Goal: Task Accomplishment & Management: Manage account settings

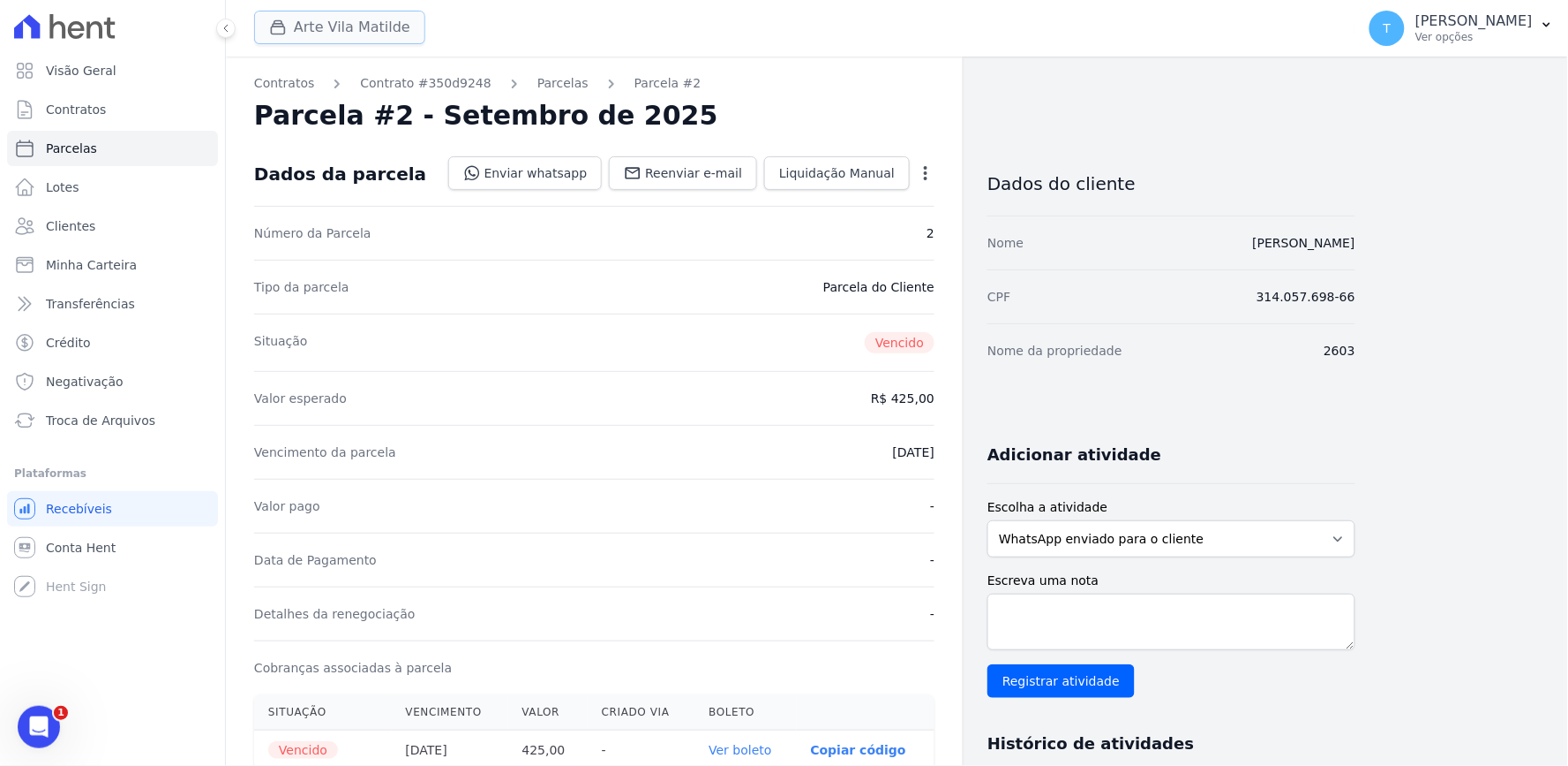
click at [334, 13] on button "Arte Vila Matilde" at bounding box center [339, 27] width 171 height 33
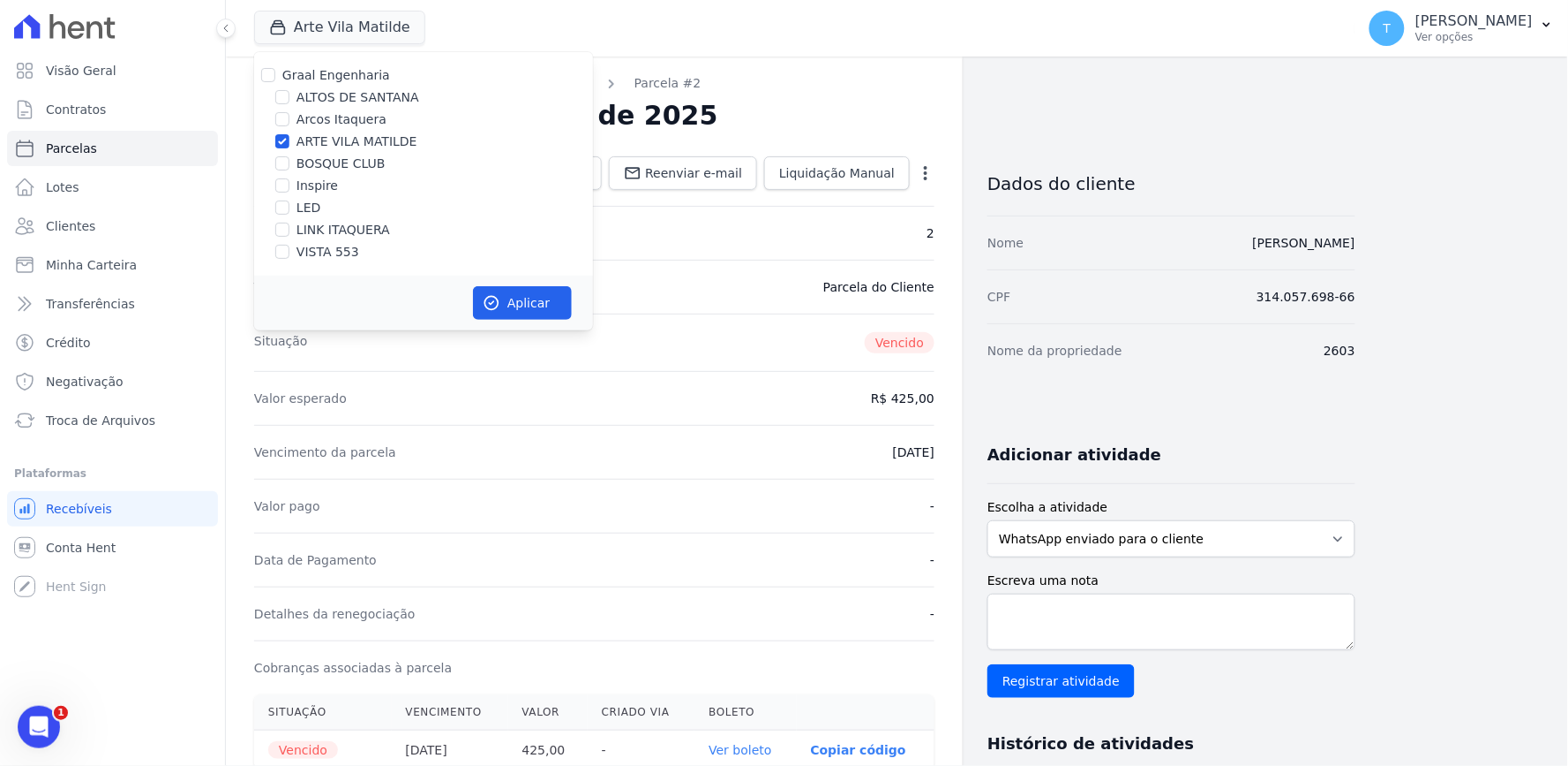
click at [327, 74] on label "Graal Engenharia" at bounding box center [337, 75] width 108 height 14
click at [276, 74] on input "Graal Engenharia" at bounding box center [268, 75] width 14 height 14
checkbox input "true"
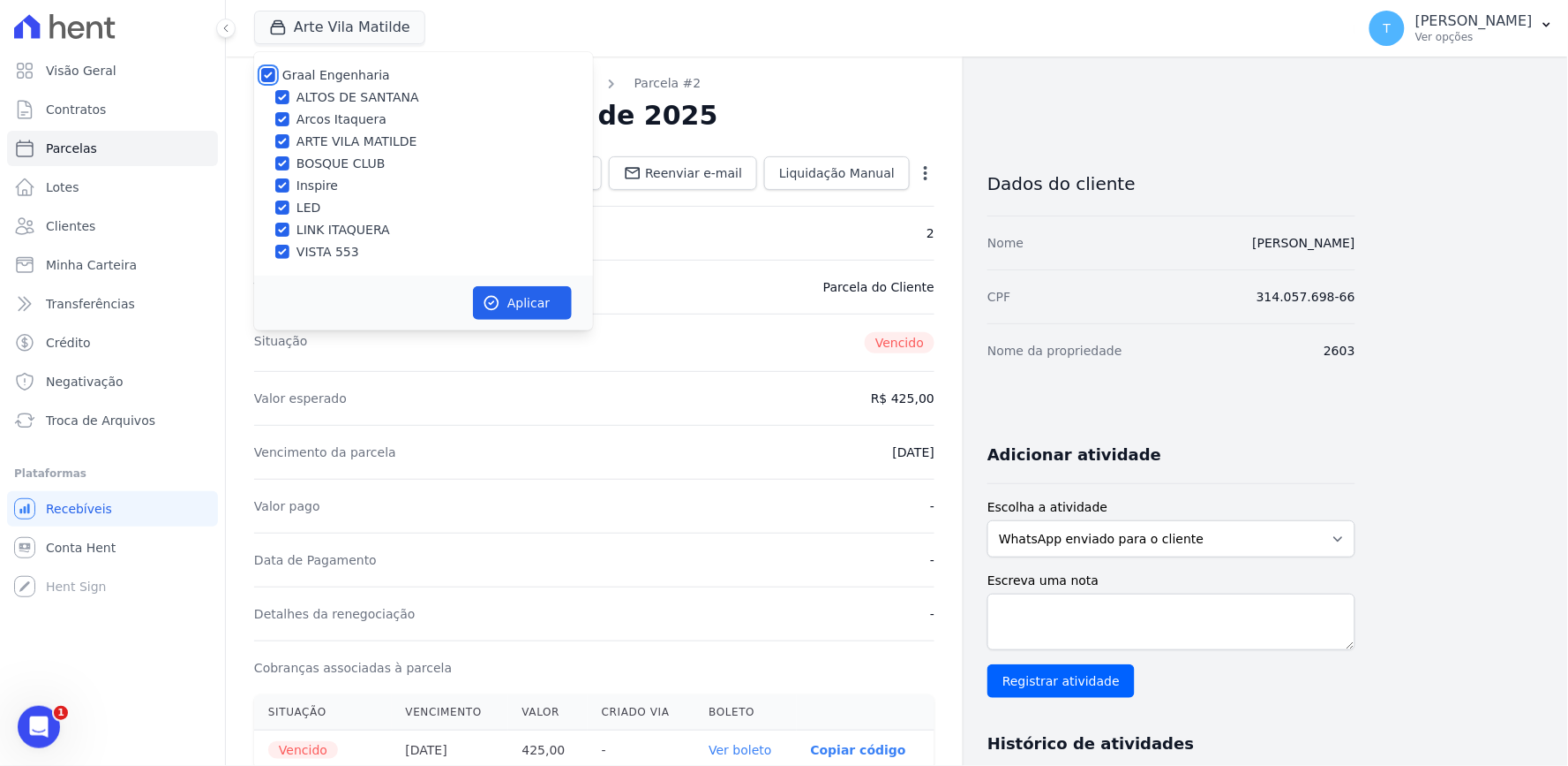
checkbox input "true"
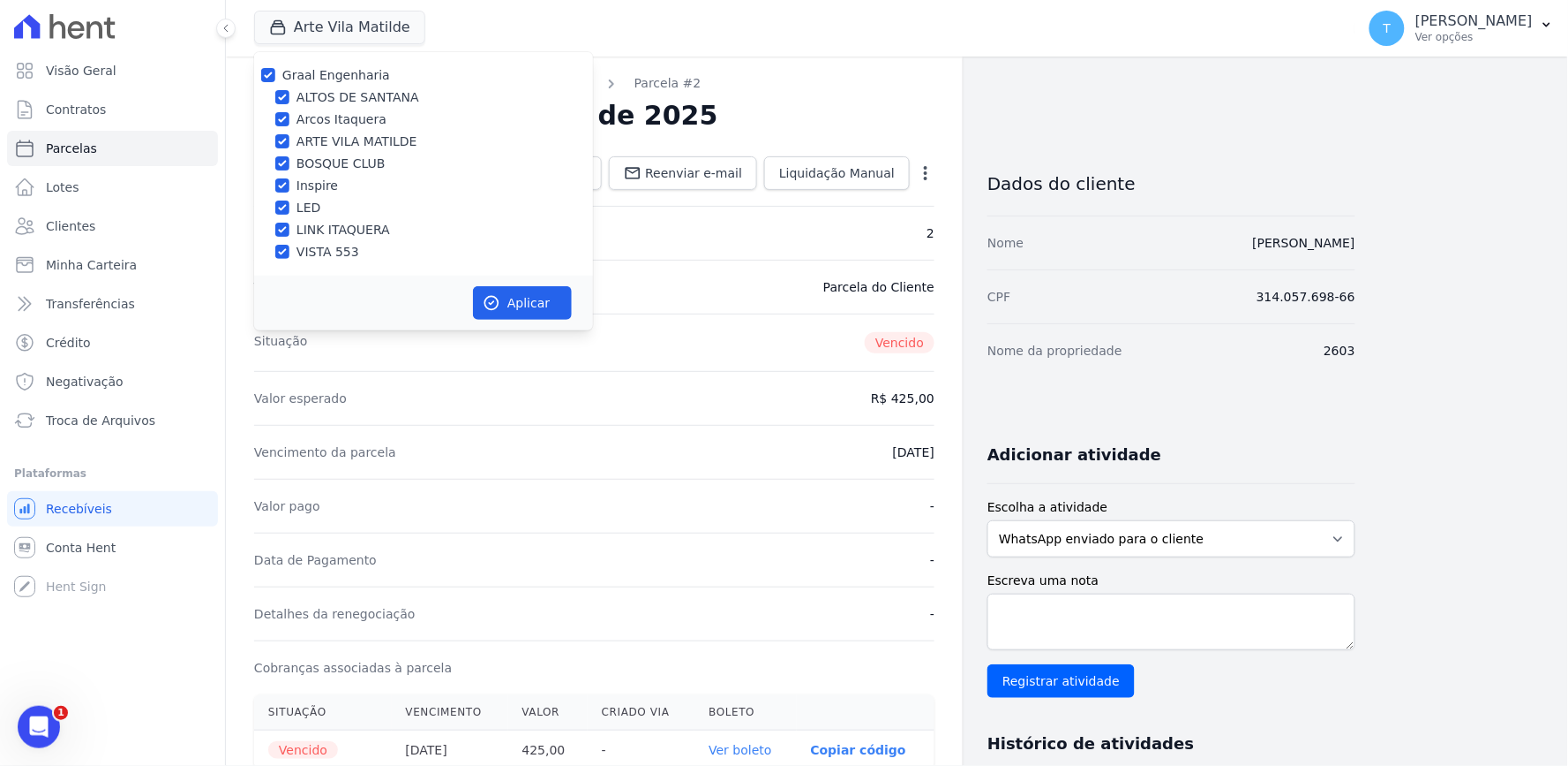
click at [320, 75] on label "Graal Engenharia" at bounding box center [337, 75] width 108 height 14
click at [276, 75] on input "Graal Engenharia" at bounding box center [268, 75] width 14 height 14
checkbox input "false"
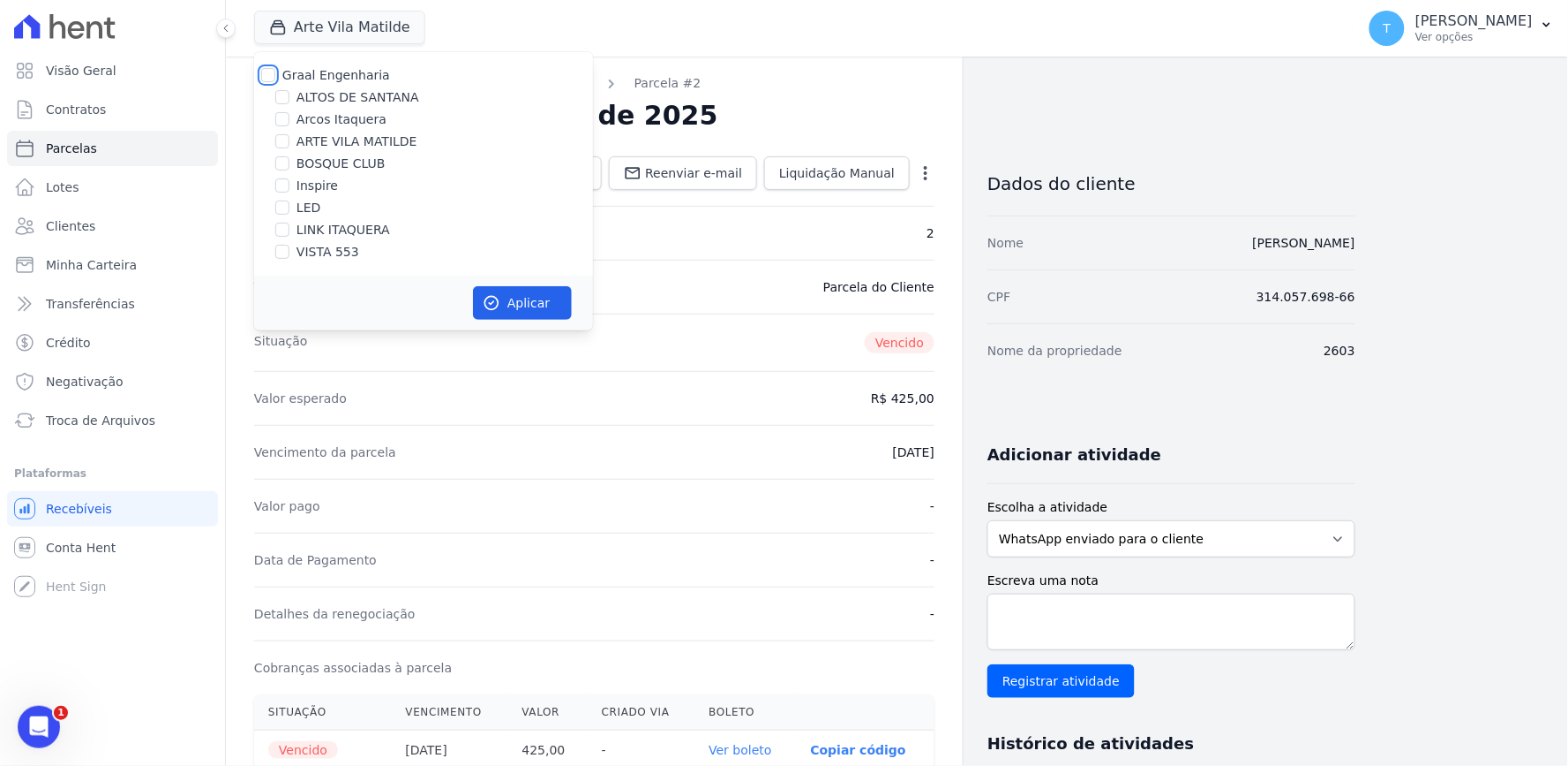
checkbox input "false"
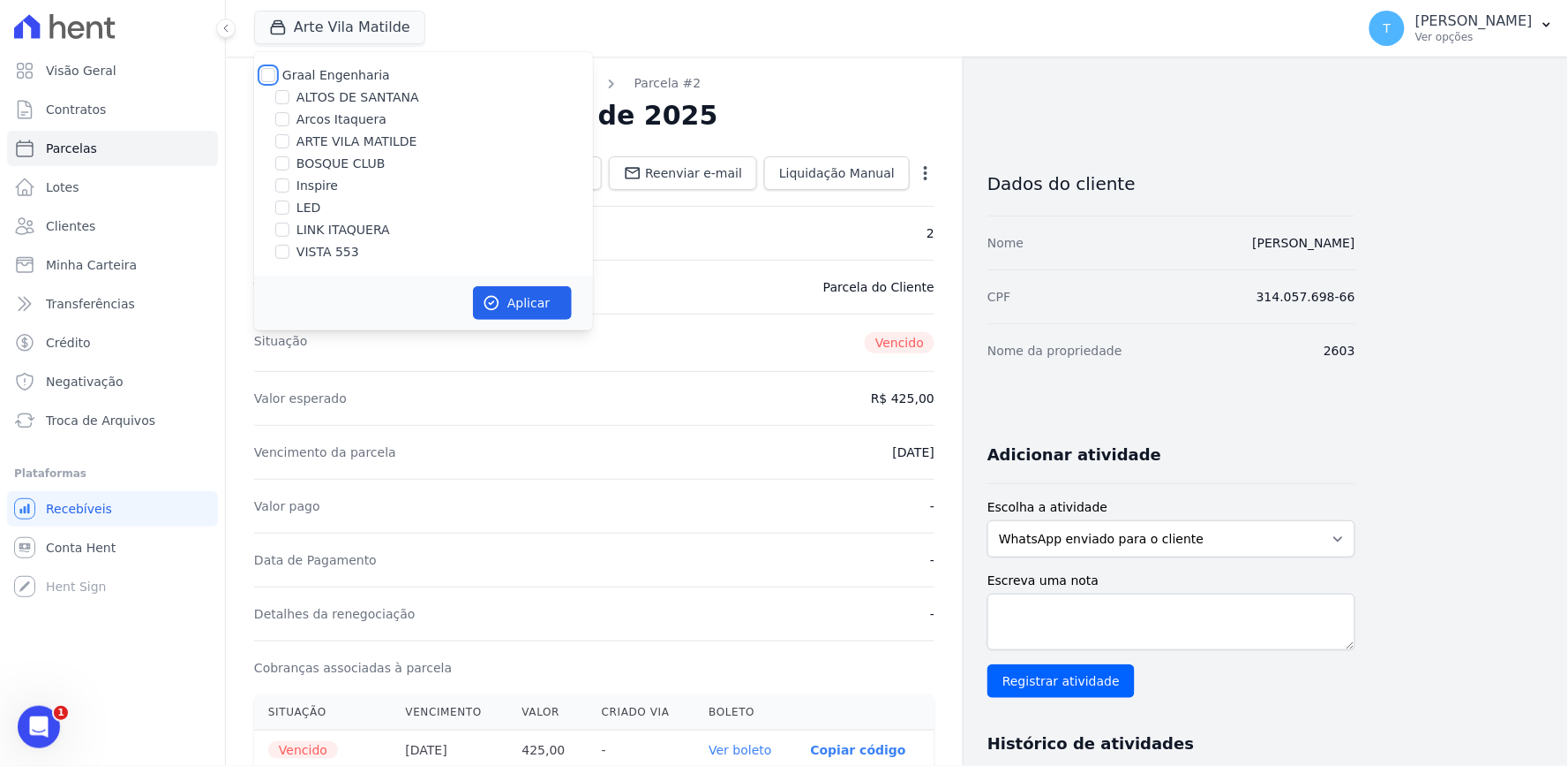
checkbox input "false"
click at [328, 84] on div "Graal Engenharia" at bounding box center [337, 75] width 108 height 19
click at [328, 92] on label "ALTOS DE SANTANA" at bounding box center [357, 97] width 123 height 19
click at [290, 92] on input "ALTOS DE SANTANA" at bounding box center [283, 97] width 14 height 14
checkbox input "true"
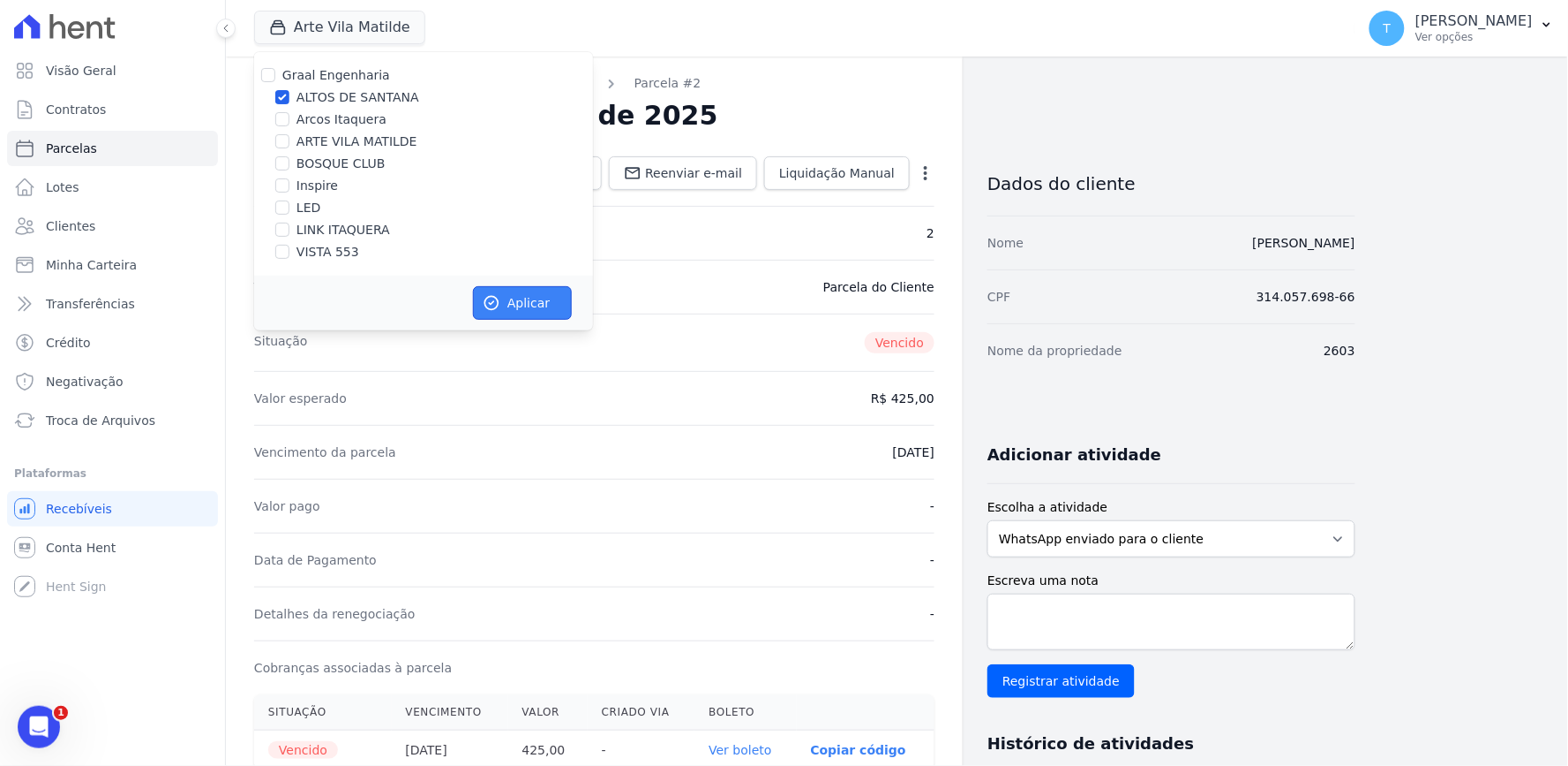
click at [488, 310] on icon "button" at bounding box center [492, 303] width 18 height 18
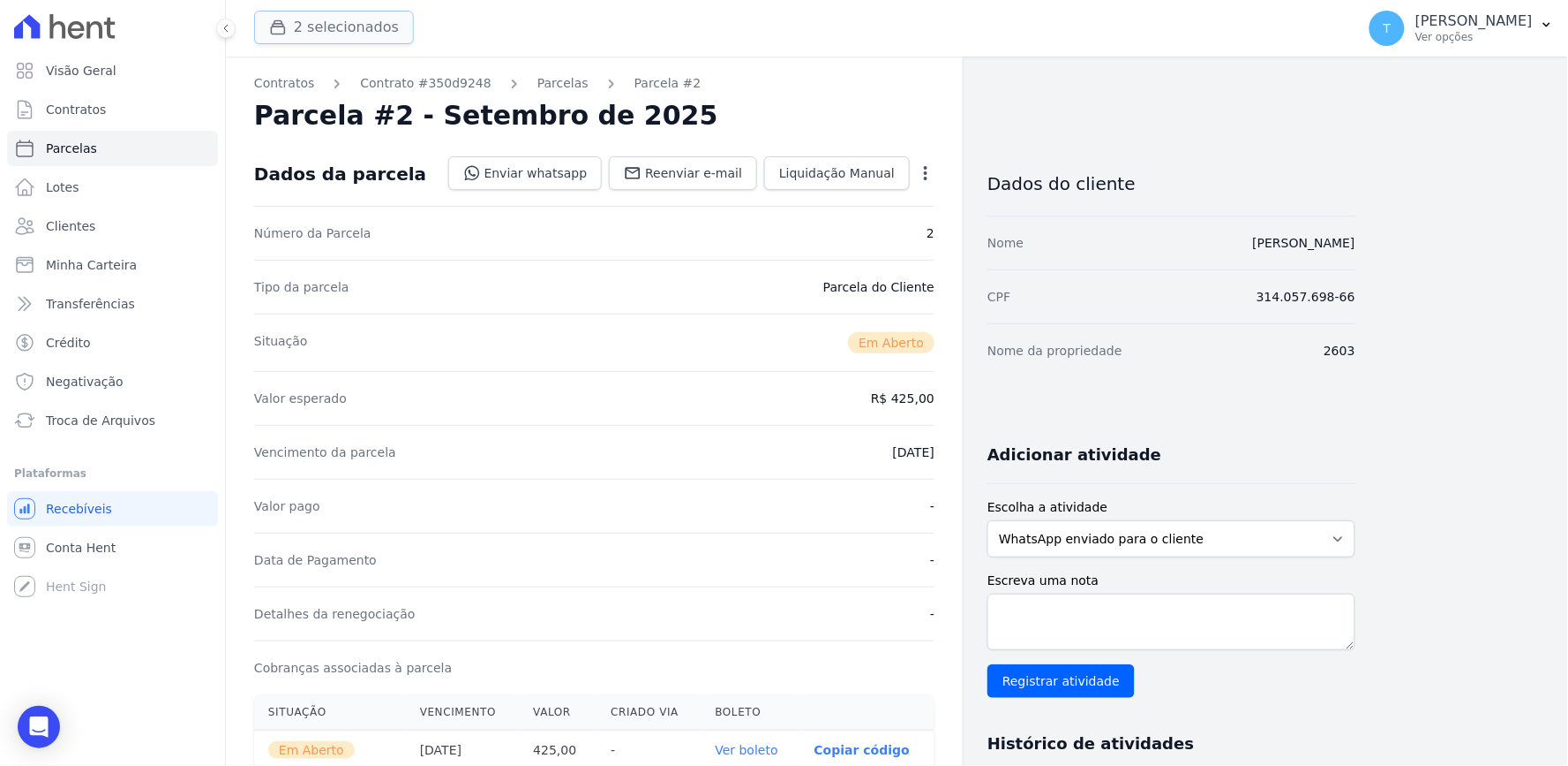
click at [293, 23] on button "2 selecionados" at bounding box center [334, 27] width 160 height 33
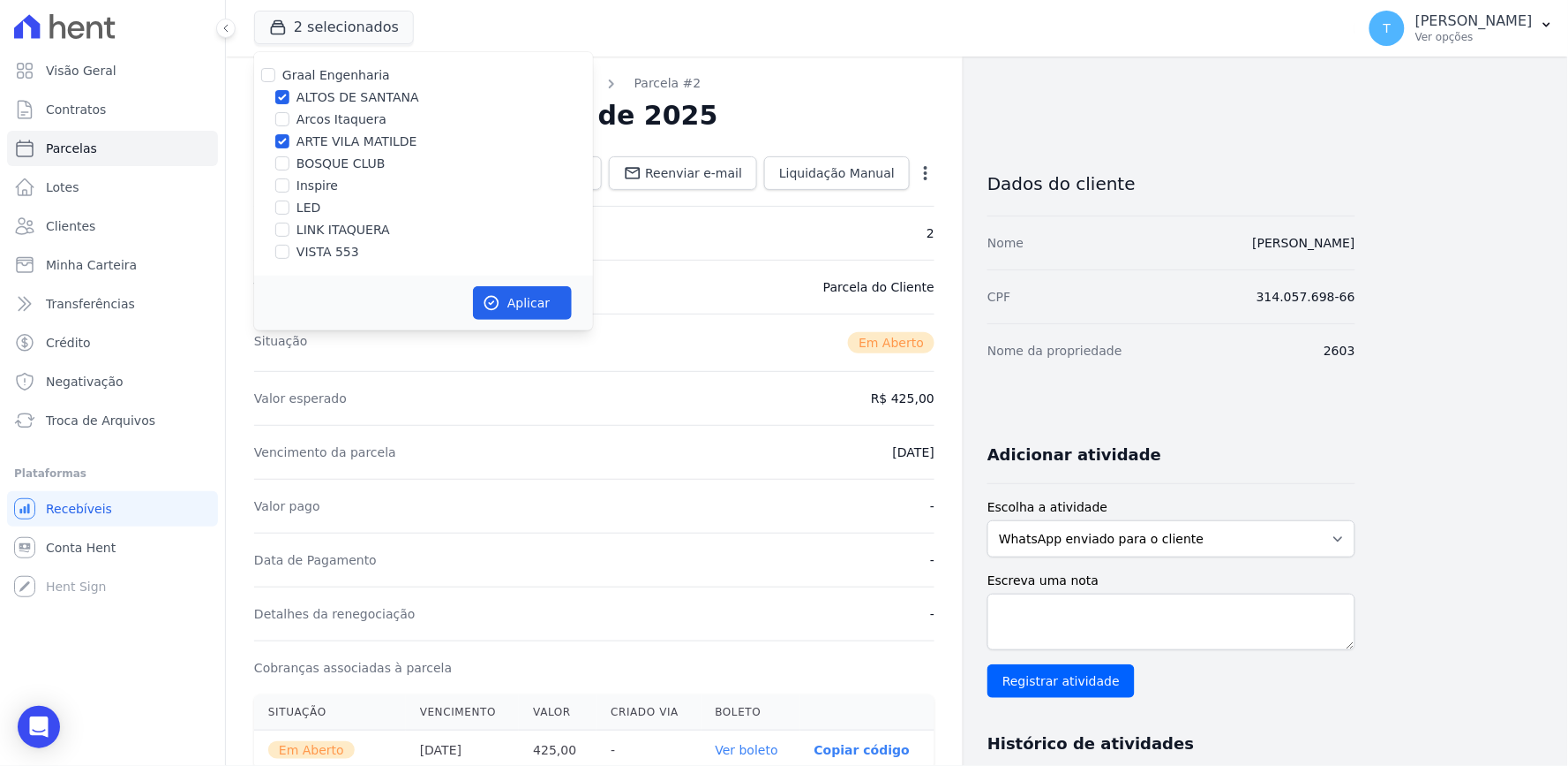
click at [337, 137] on label "ARTE VILA MATILDE" at bounding box center [356, 141] width 121 height 19
click at [290, 137] on input "ARTE VILA MATILDE" at bounding box center [283, 141] width 14 height 14
checkbox input "false"
click at [506, 294] on button "Aplicar" at bounding box center [522, 303] width 99 height 33
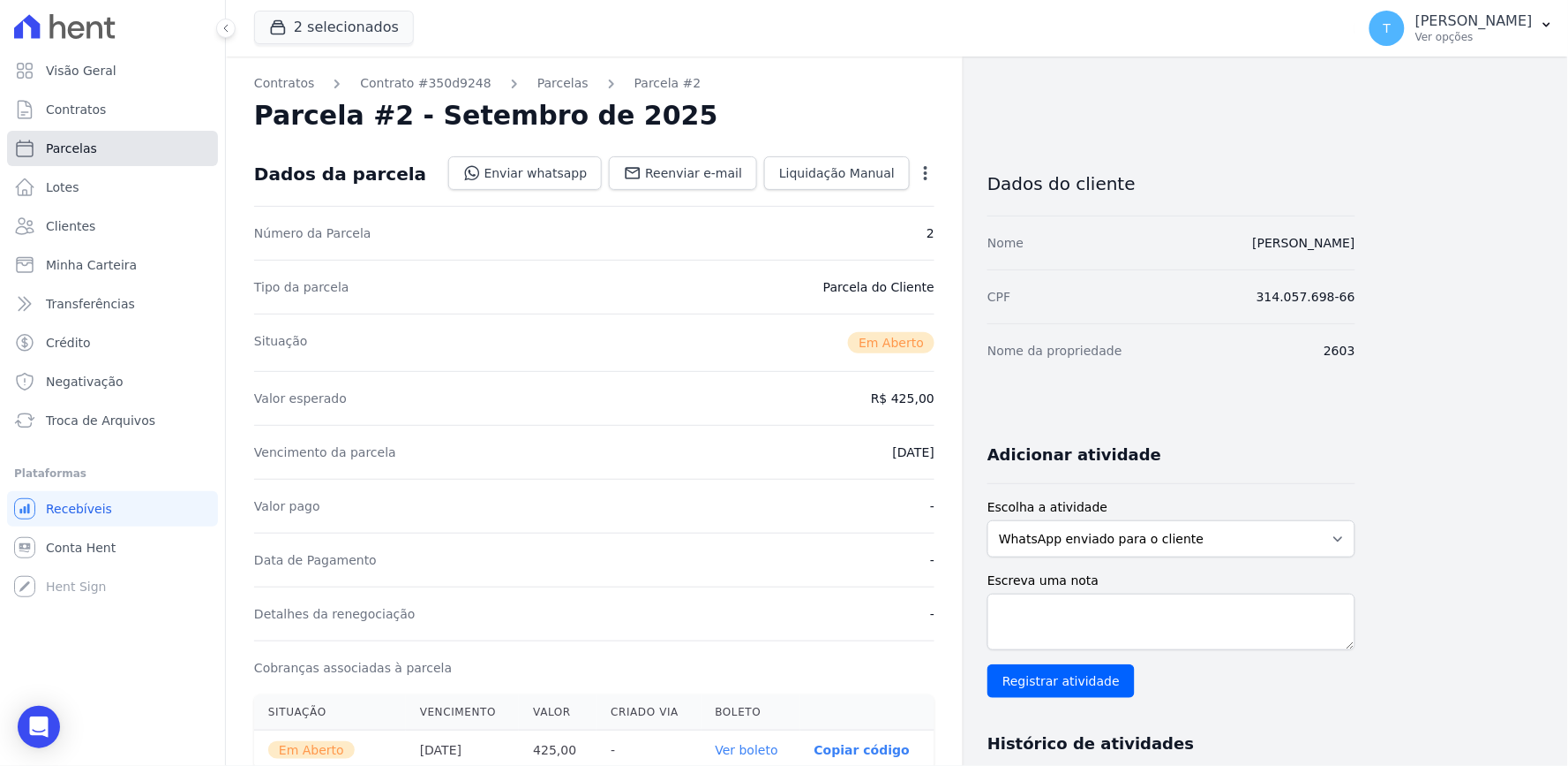
click at [135, 139] on link "Parcelas" at bounding box center [112, 148] width 211 height 35
select select
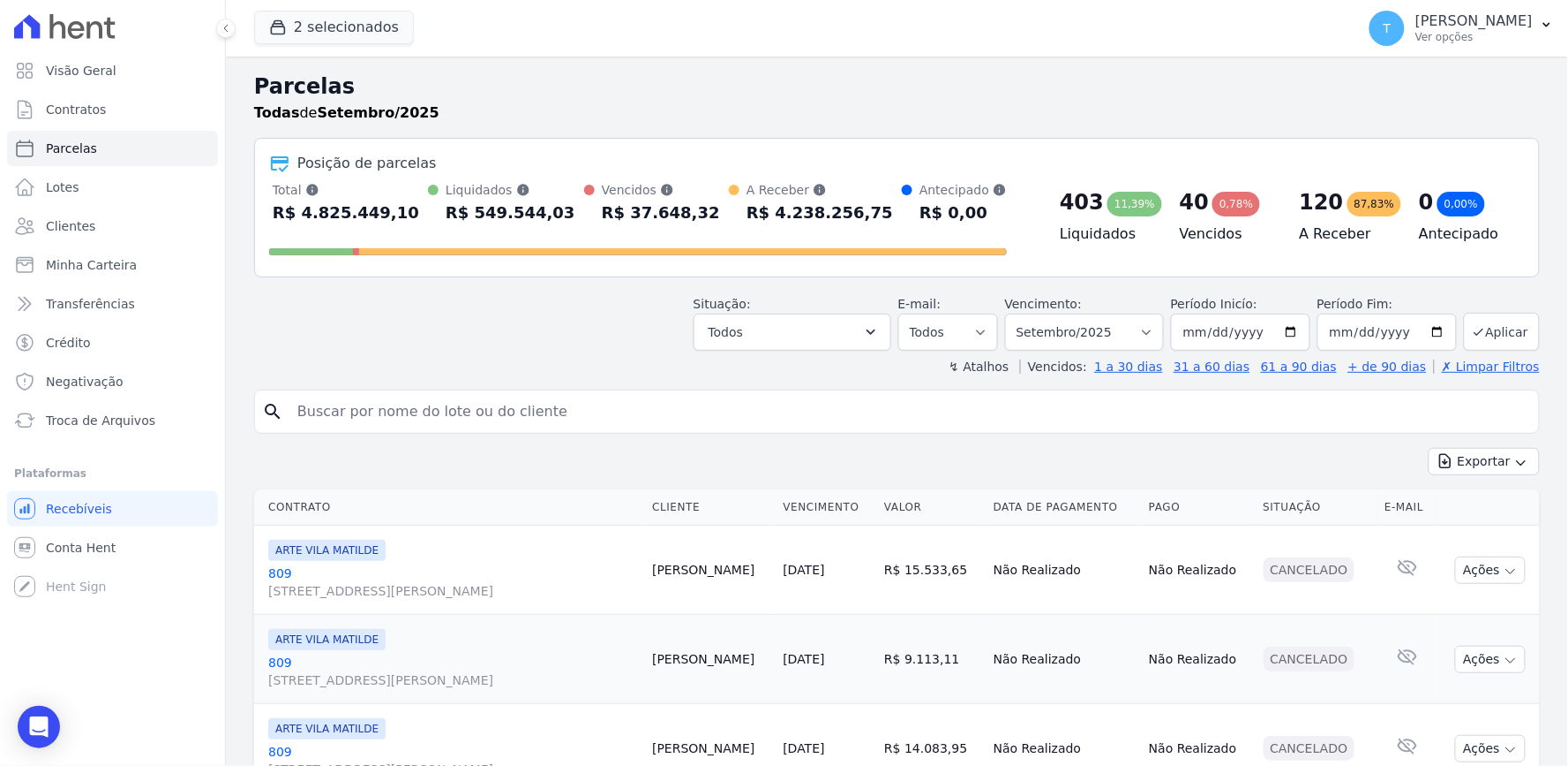
click at [439, 396] on input "search" at bounding box center [909, 411] width 1245 height 35
type input "[PERSON_NAME]"
select select
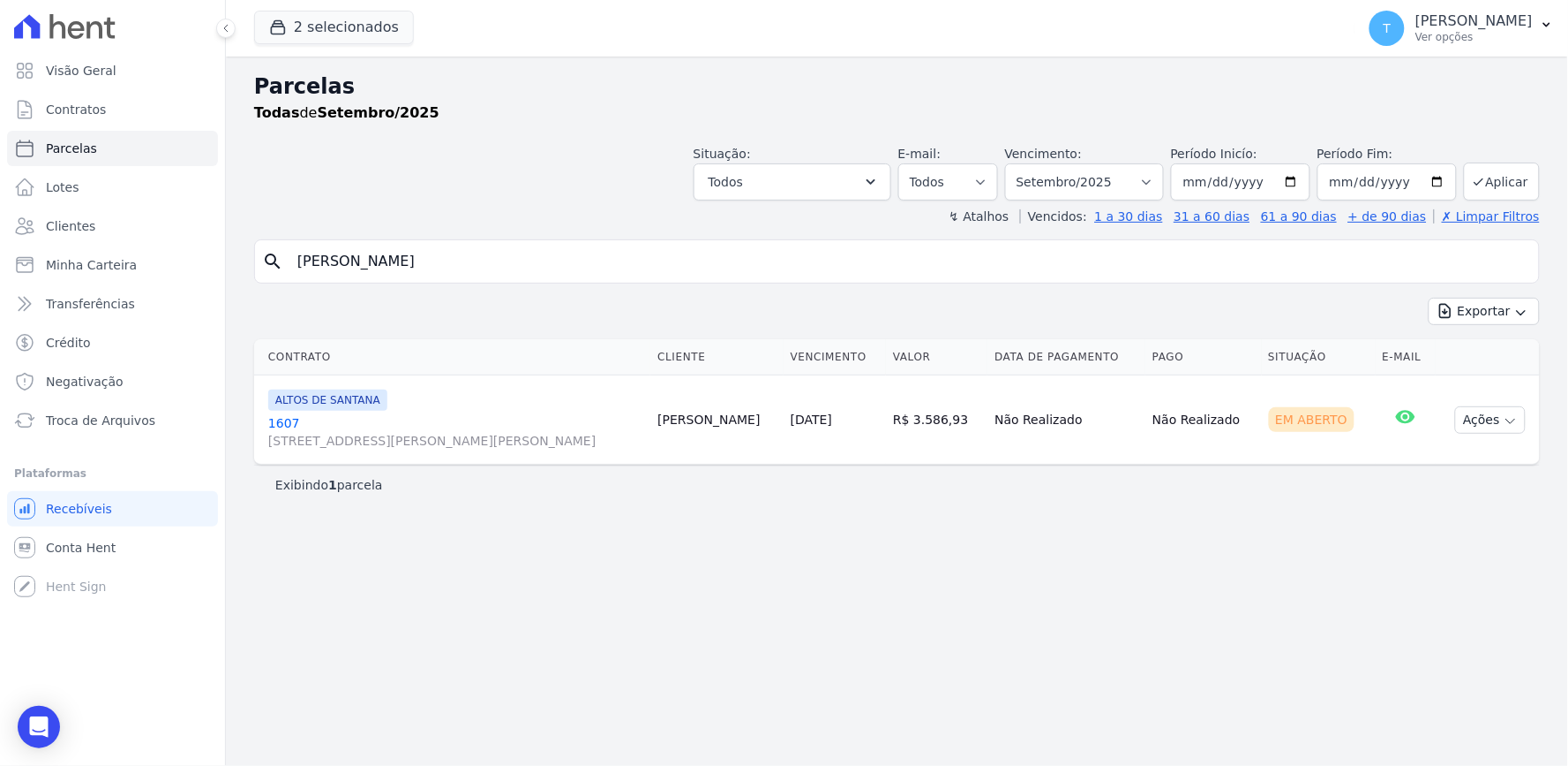
click at [390, 439] on span "[STREET_ADDRESS][PERSON_NAME][PERSON_NAME]" at bounding box center [456, 441] width 375 height 18
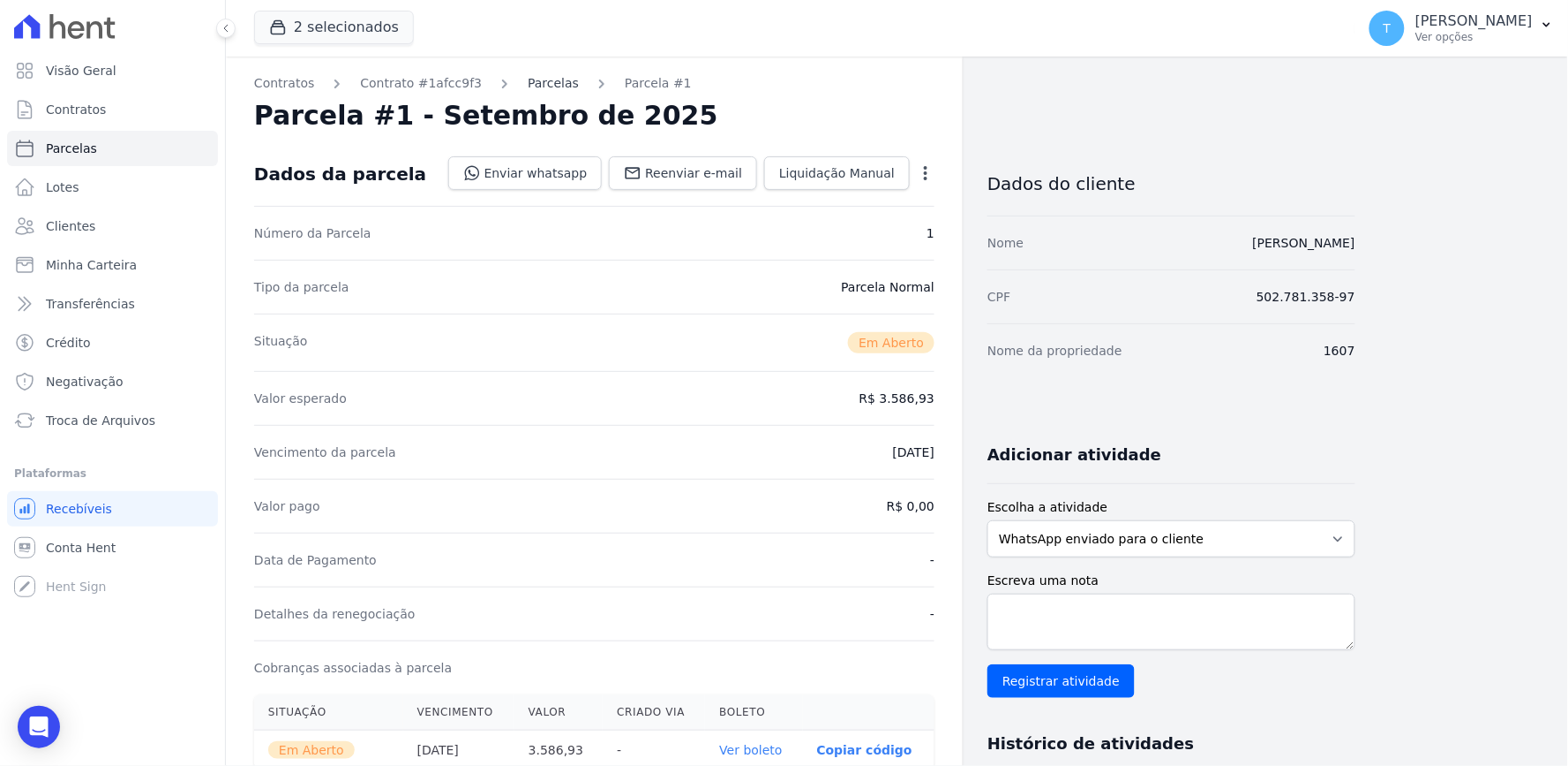
click at [539, 86] on link "Parcelas" at bounding box center [553, 84] width 51 height 19
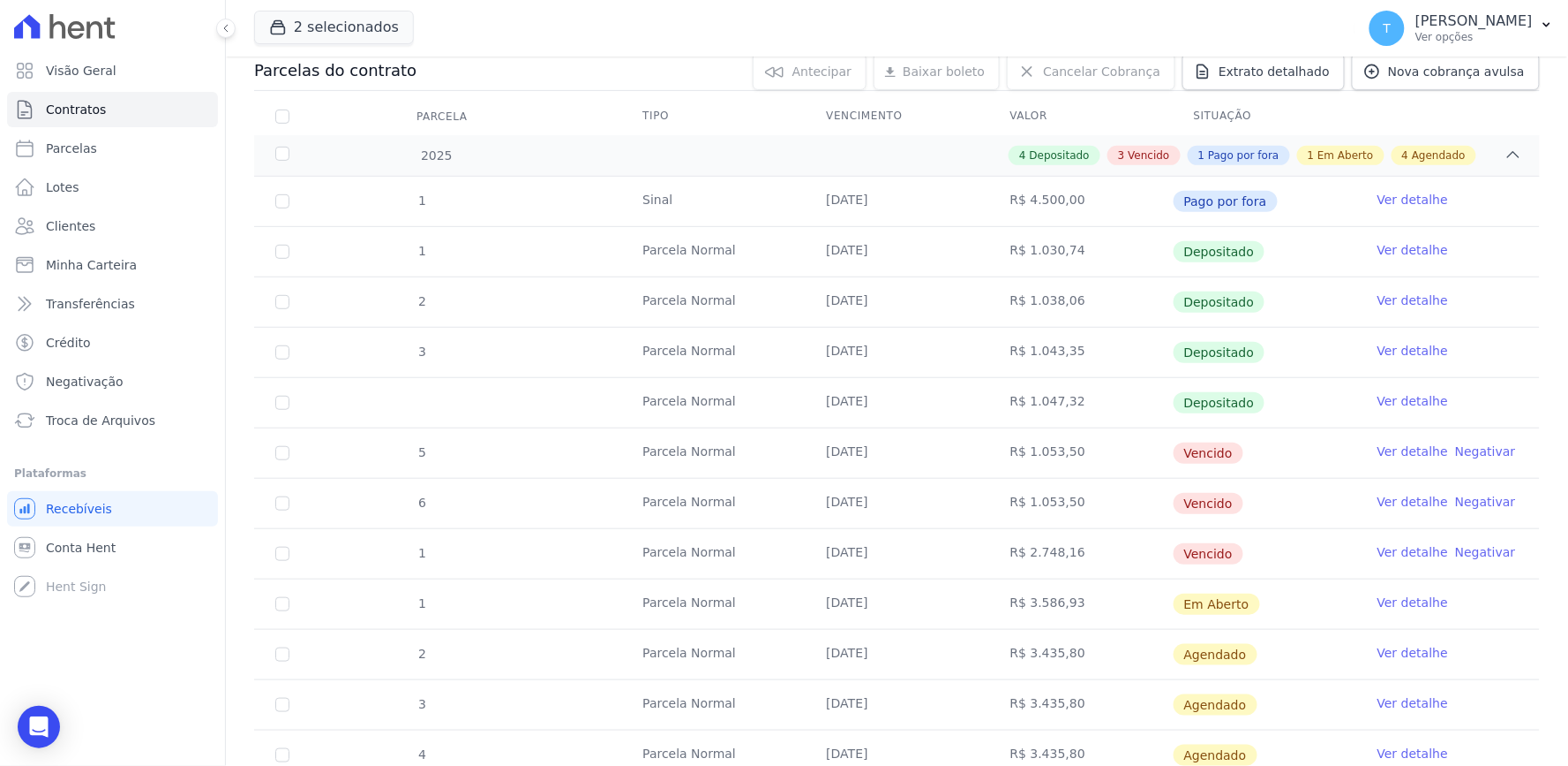
scroll to position [294, 0]
